Goal: Complete application form: Complete application form

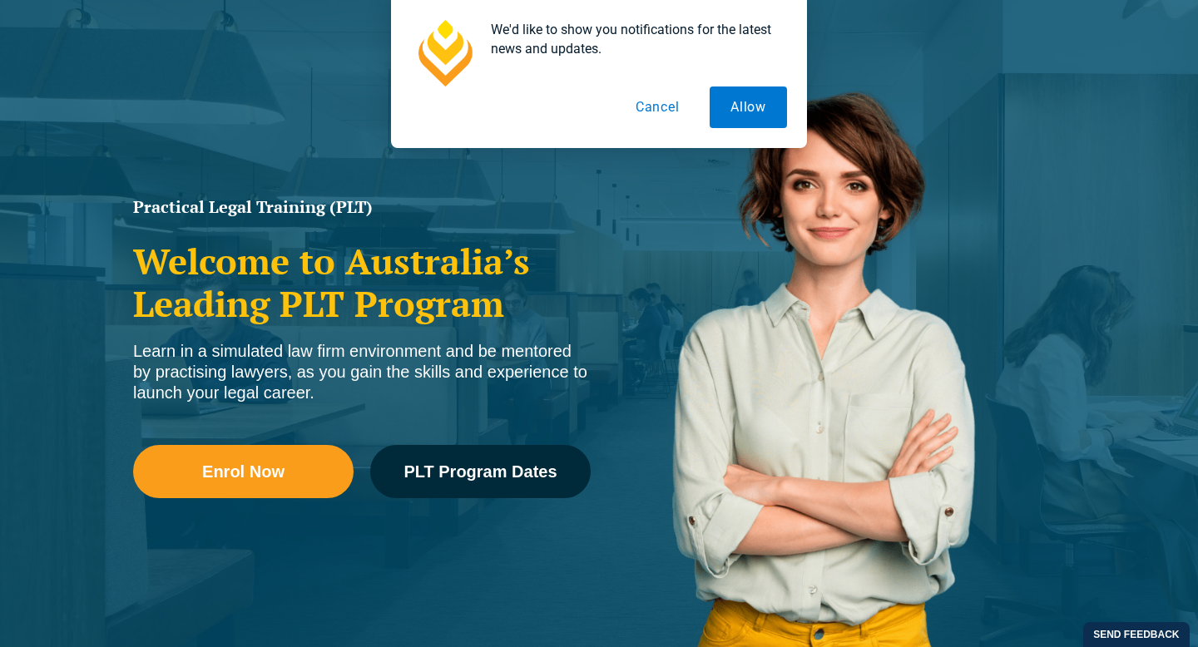
click at [649, 125] on button "Cancel" at bounding box center [658, 108] width 86 height 42
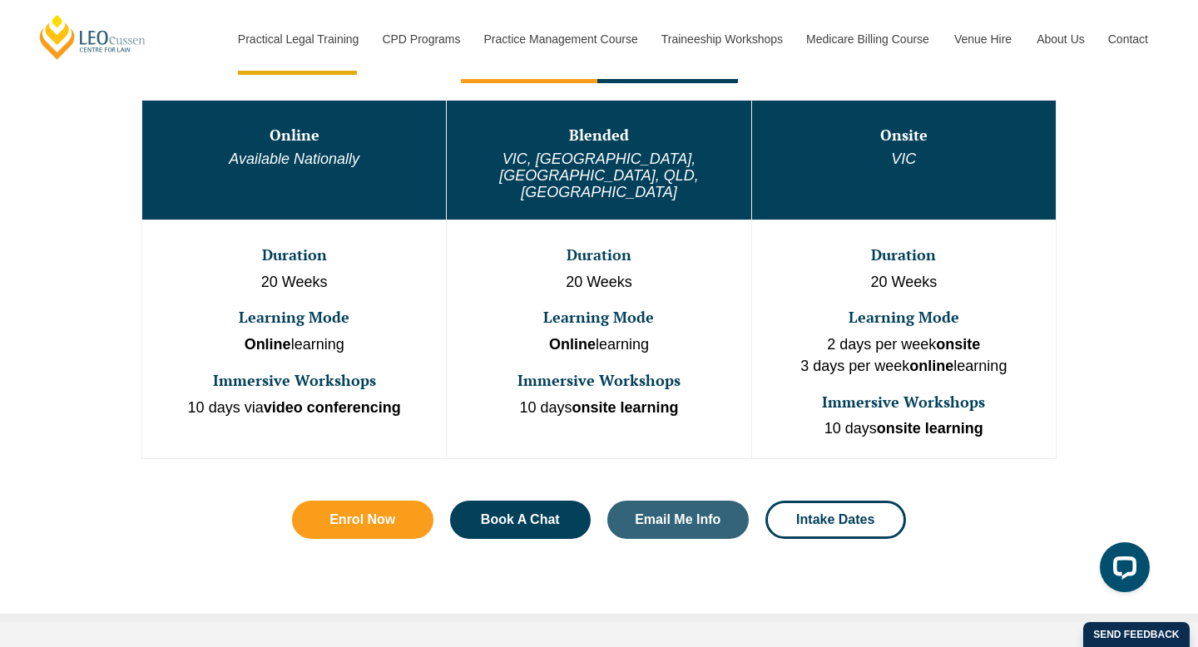
scroll to position [900, 0]
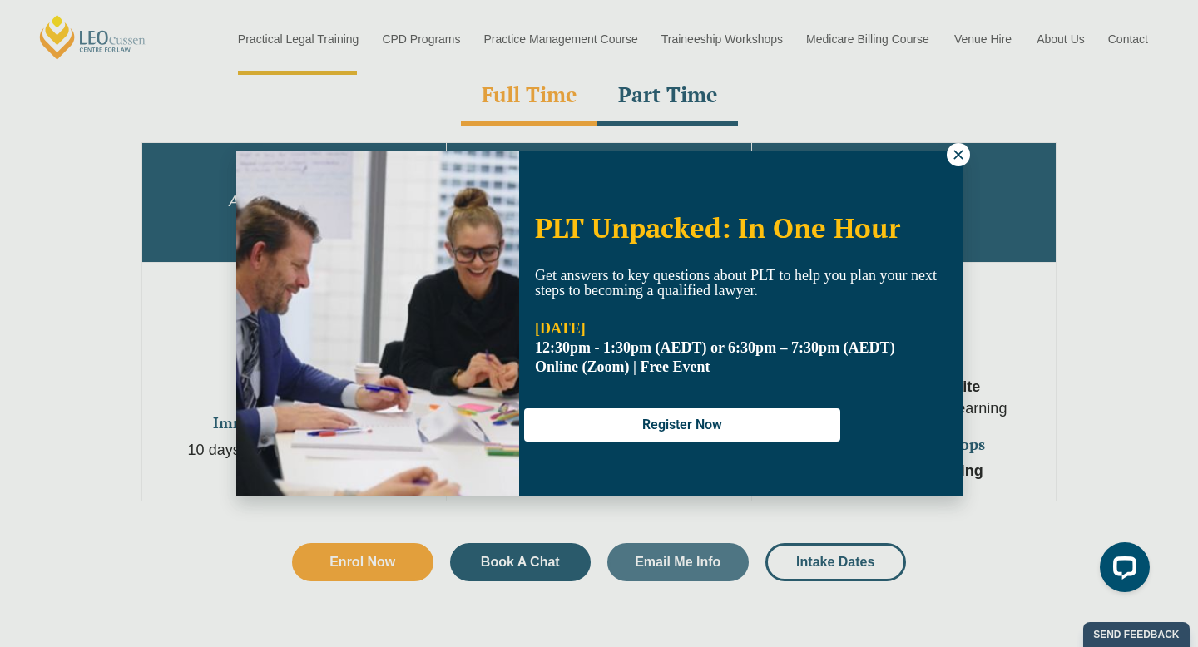
click at [955, 157] on icon at bounding box center [958, 154] width 9 height 9
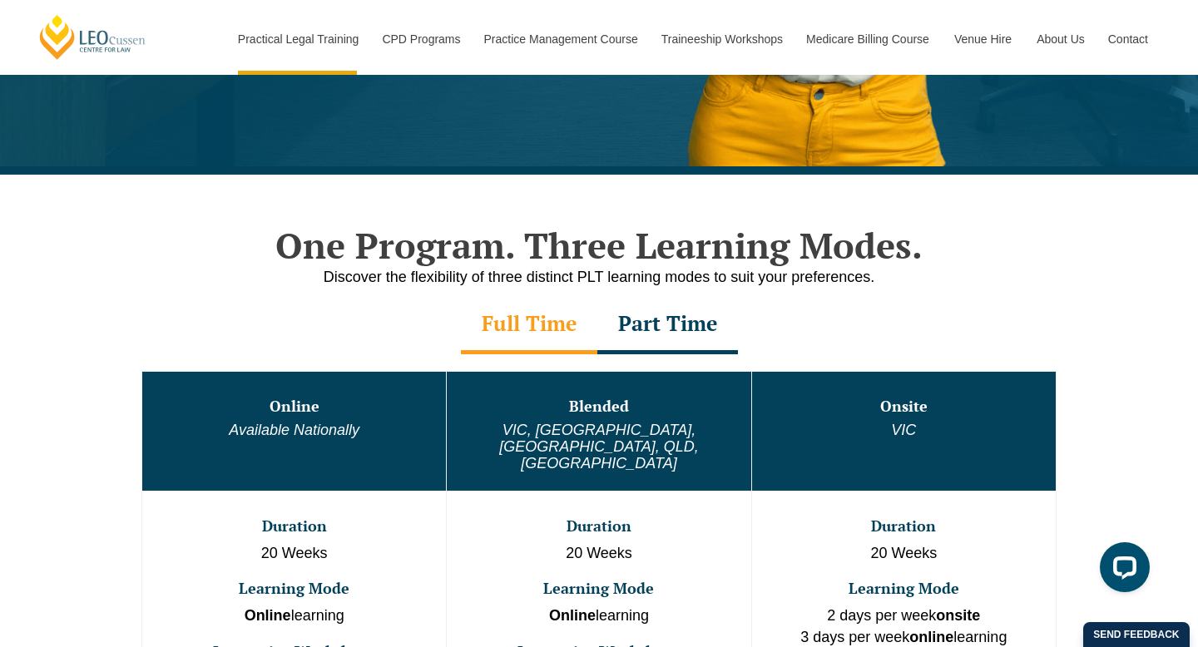
scroll to position [817, 0]
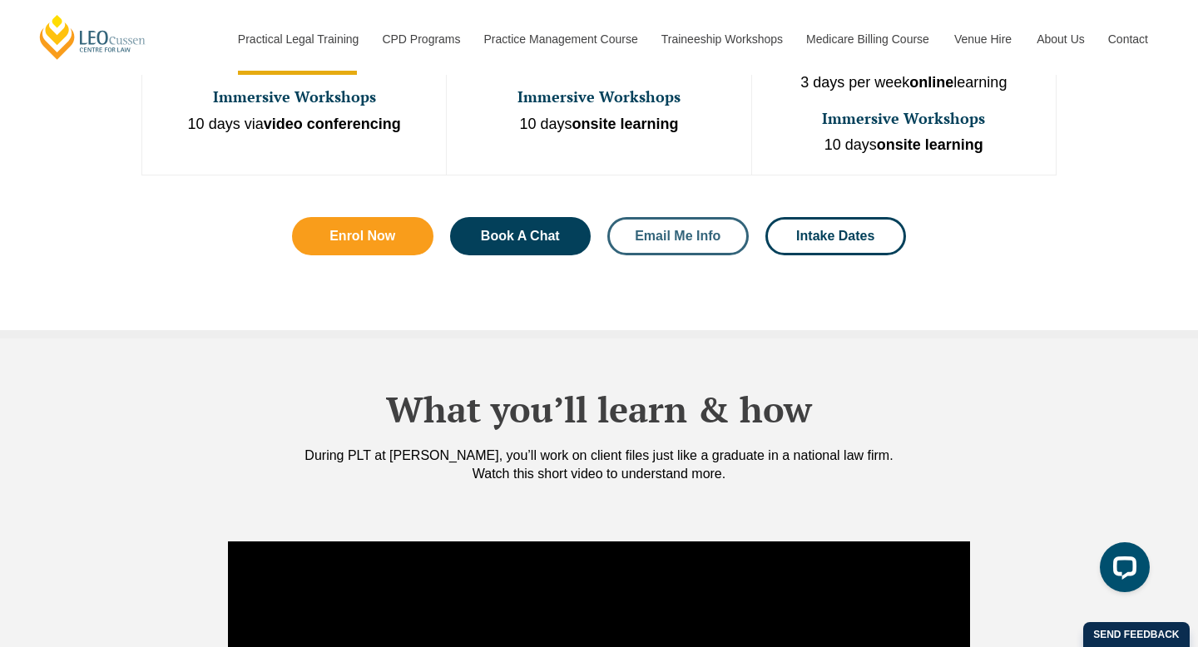
click at [682, 230] on span "Email Me Info" at bounding box center [678, 236] width 86 height 13
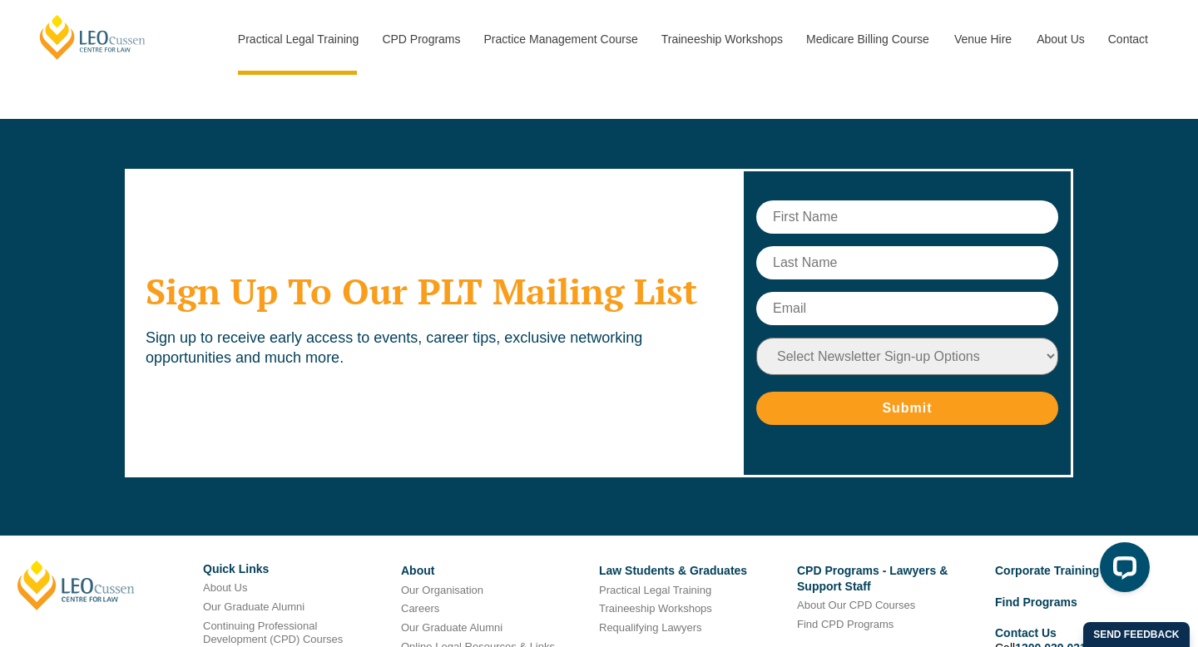
scroll to position [8421, 0]
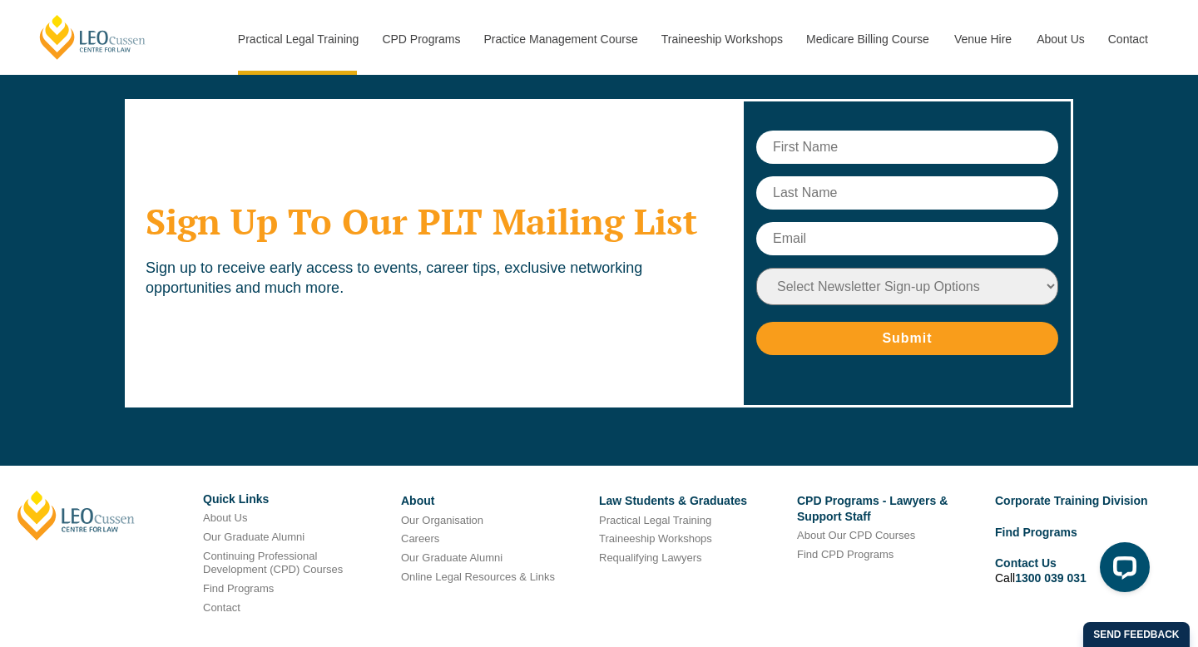
click at [791, 131] on input "text" at bounding box center [908, 147] width 302 height 33
type input "[PERSON_NAME]"
type input "Boma"
click at [817, 222] on input "text" at bounding box center [908, 238] width 302 height 33
type input "[EMAIL_ADDRESS][DOMAIN_NAME]"
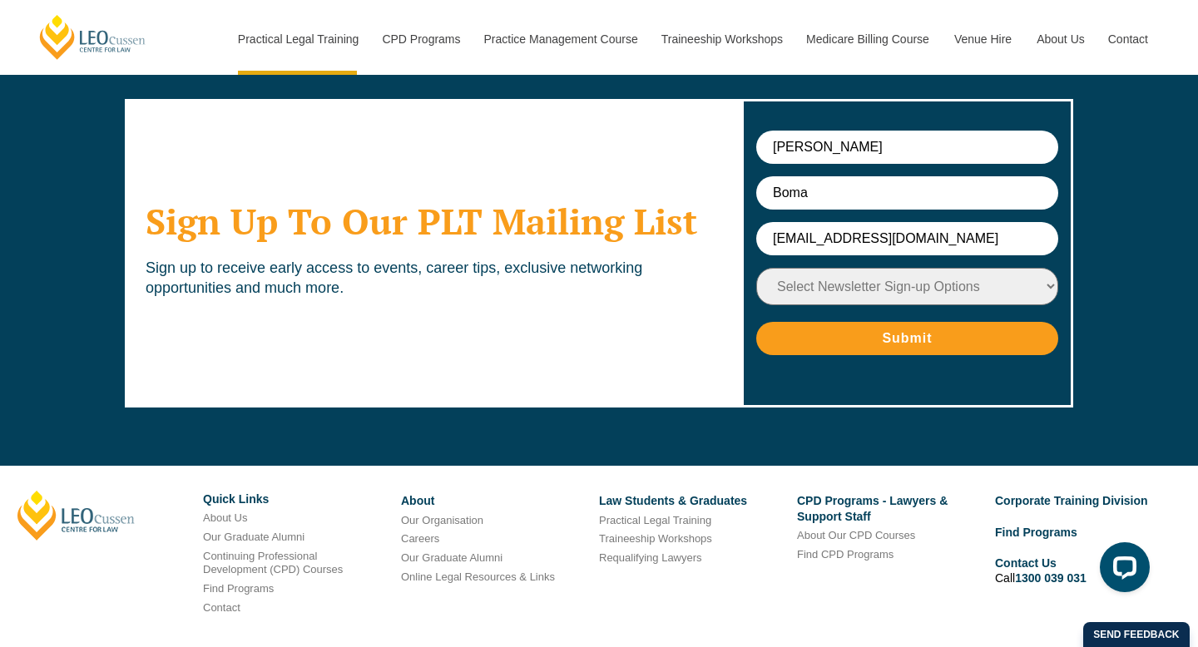
click at [907, 322] on input "Submit" at bounding box center [908, 338] width 302 height 33
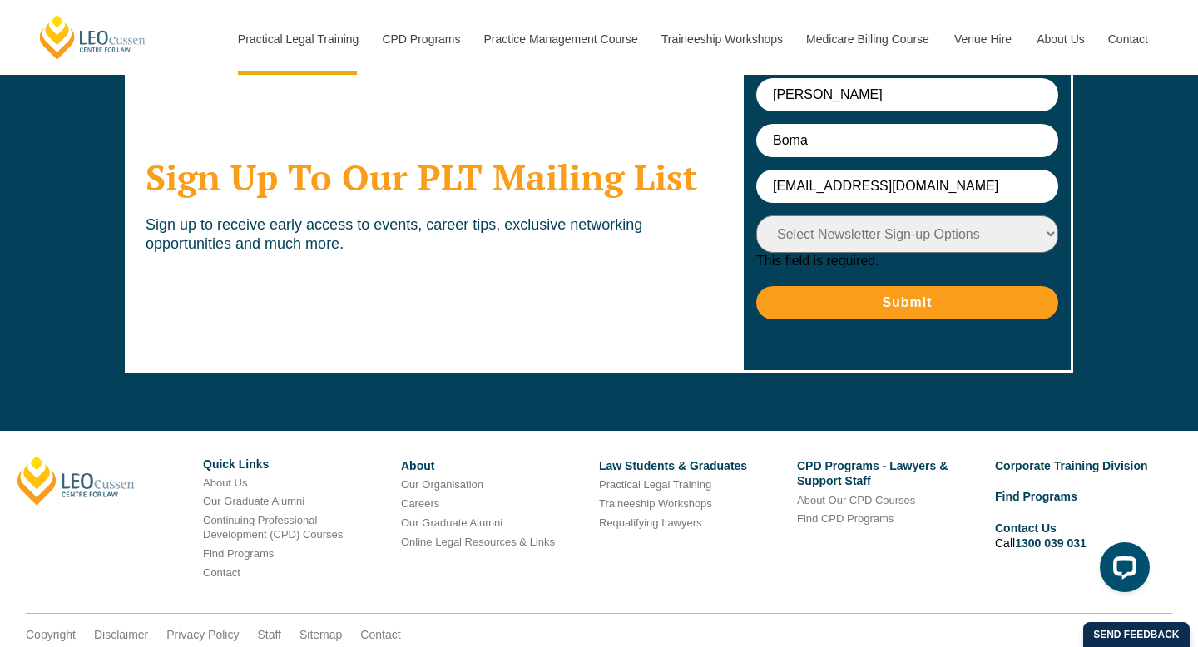
scroll to position [8519, 0]
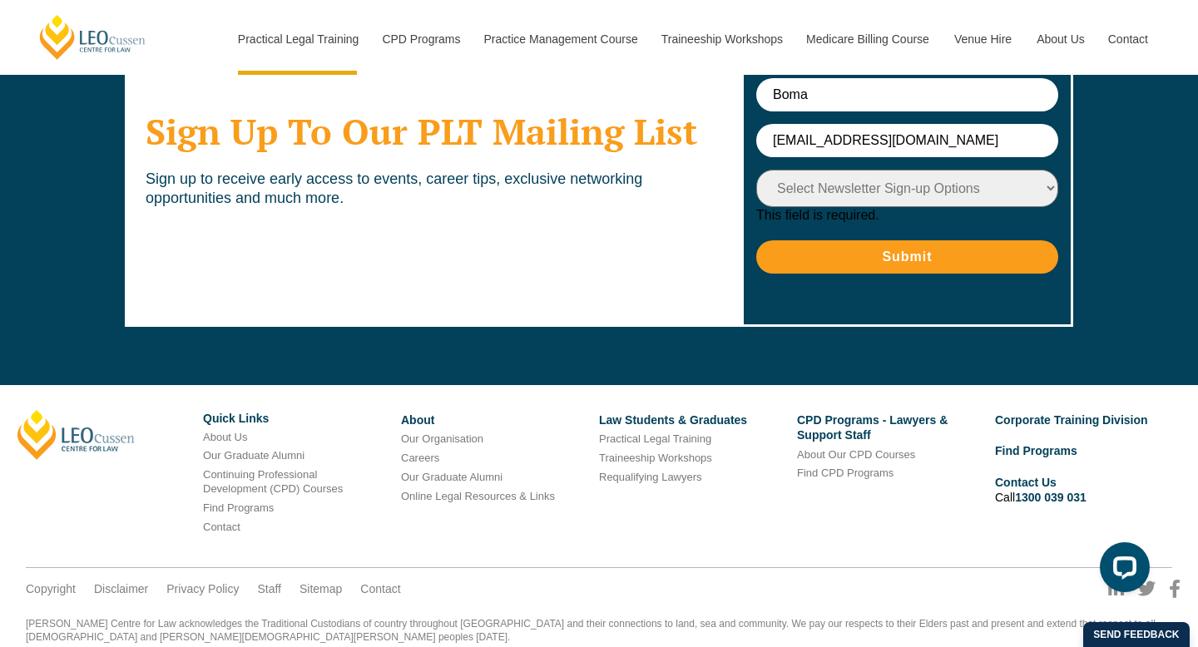
click at [830, 170] on select "Select Newsletter Sign-up Options Practical Legal Training - [GEOGRAPHIC_DATA] …" at bounding box center [908, 188] width 302 height 37
select select "tfa_15"
click at [757, 170] on select "Select Newsletter Sign-up Options Practical Legal Training - [GEOGRAPHIC_DATA] …" at bounding box center [908, 188] width 302 height 37
click at [848, 241] on input "Submit" at bounding box center [908, 257] width 302 height 33
